Goal: Information Seeking & Learning: Learn about a topic

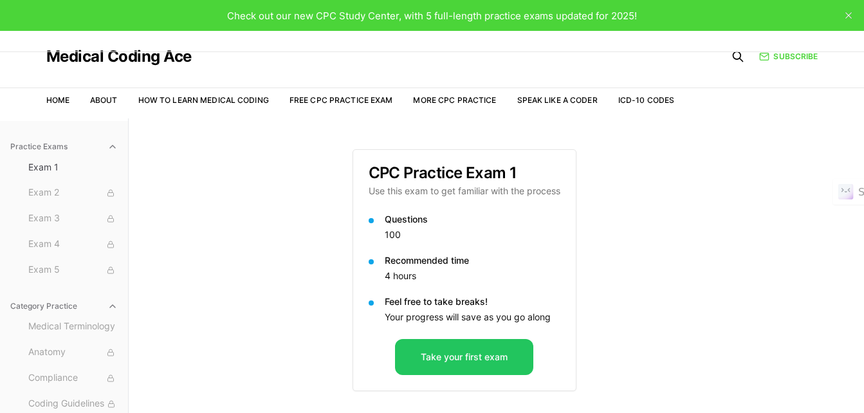
click at [713, 260] on div "Practice Exams Exam 1 Exam 2 Exam 3 Exam 4 Exam 5 Category Practice Medical Ter…" at bounding box center [432, 324] width 864 height 413
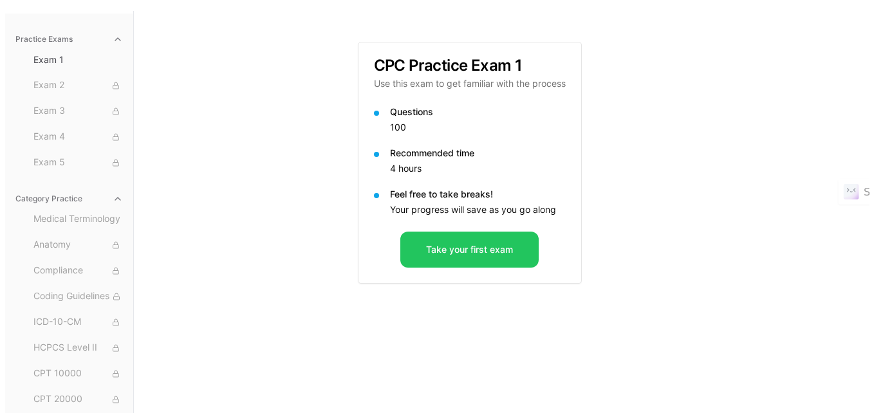
scroll to position [118, 0]
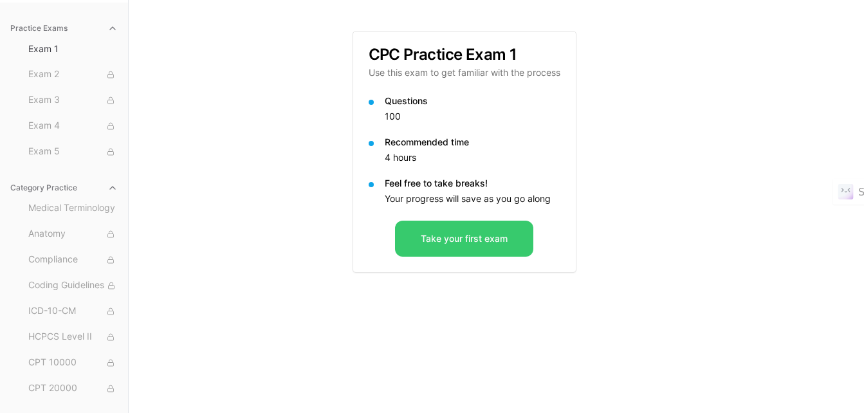
click at [452, 231] on button "Take your first exam" at bounding box center [464, 239] width 138 height 36
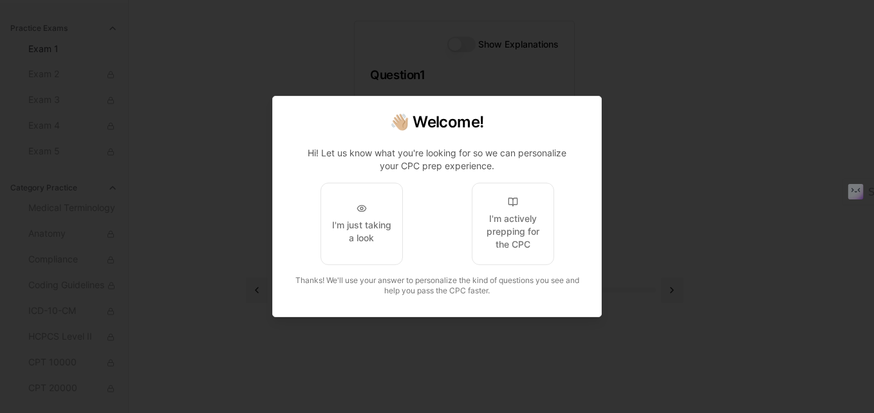
click at [668, 167] on div at bounding box center [437, 206] width 874 height 413
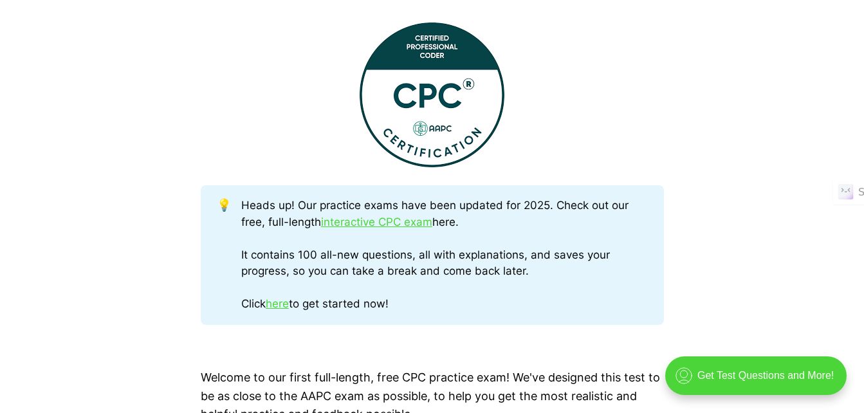
scroll to position [515, 0]
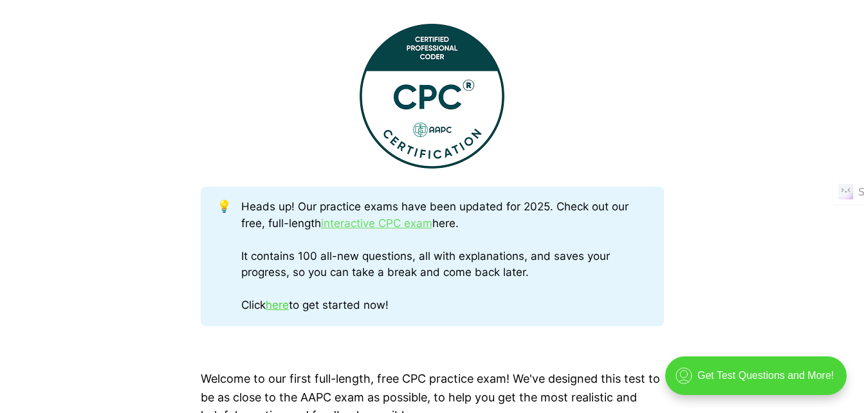
click at [358, 224] on link "interactive CPC exam" at bounding box center [376, 223] width 111 height 13
